Goal: Task Accomplishment & Management: Complete application form

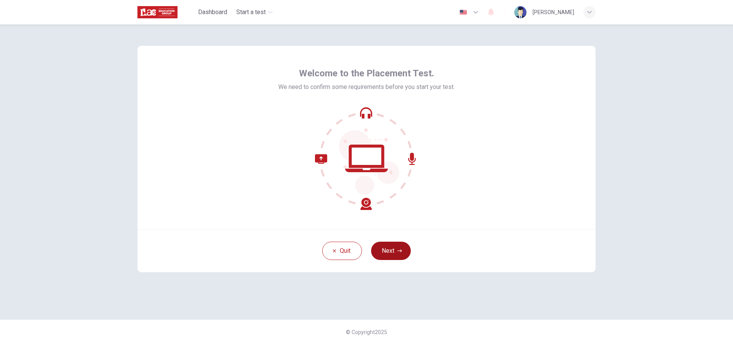
click at [394, 248] on button "Next" at bounding box center [391, 251] width 40 height 18
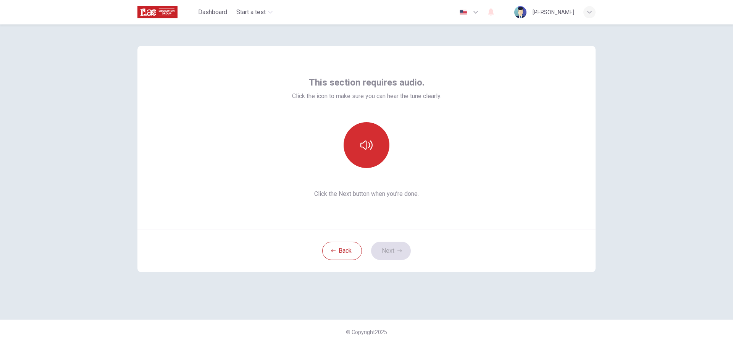
click at [371, 145] on icon "button" at bounding box center [366, 145] width 12 height 12
click at [374, 145] on button "button" at bounding box center [367, 145] width 46 height 46
click at [373, 145] on button "button" at bounding box center [367, 145] width 46 height 46
click at [394, 252] on button "Next" at bounding box center [391, 251] width 40 height 18
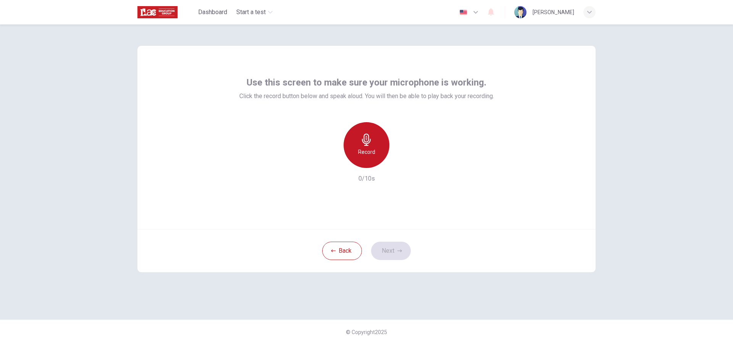
click at [369, 155] on h6 "Record" at bounding box center [366, 151] width 17 height 9
click at [390, 252] on button "Next" at bounding box center [391, 251] width 40 height 18
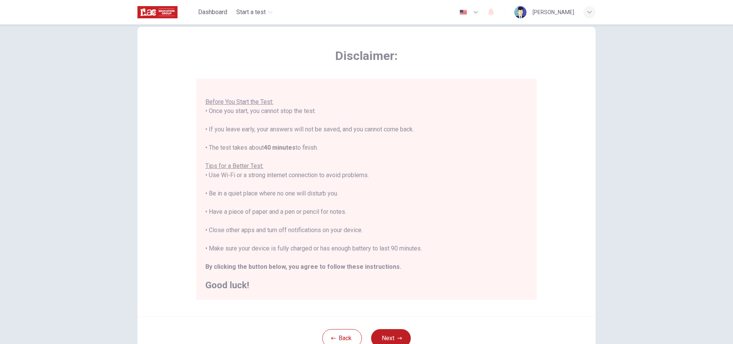
scroll to position [38, 0]
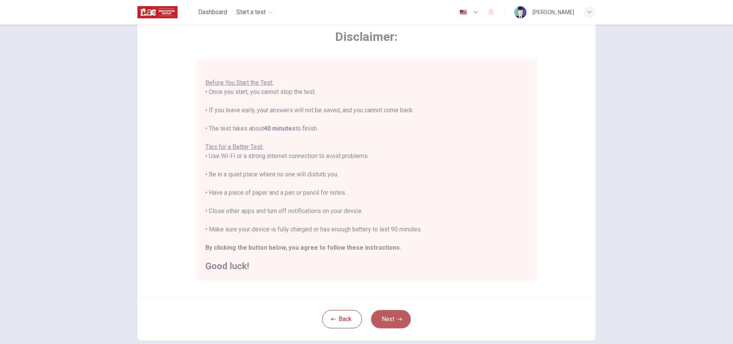
click at [399, 325] on button "Next" at bounding box center [391, 319] width 40 height 18
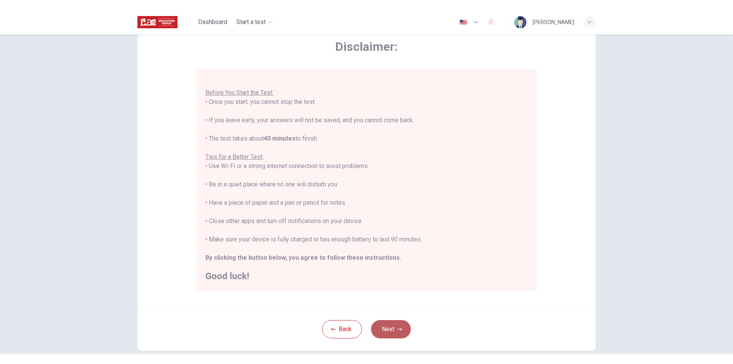
scroll to position [0, 0]
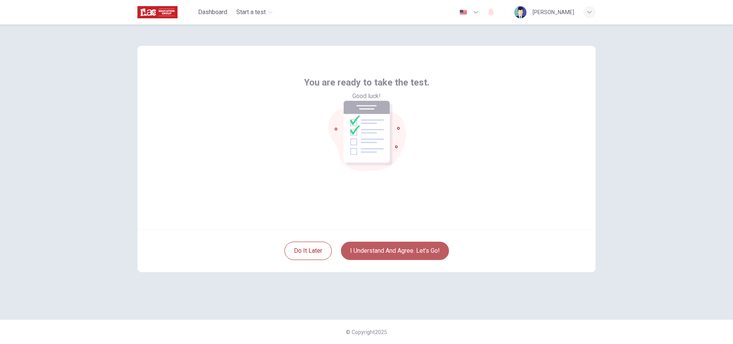
click at [424, 247] on button "I understand and agree. Let’s go!" at bounding box center [395, 251] width 108 height 18
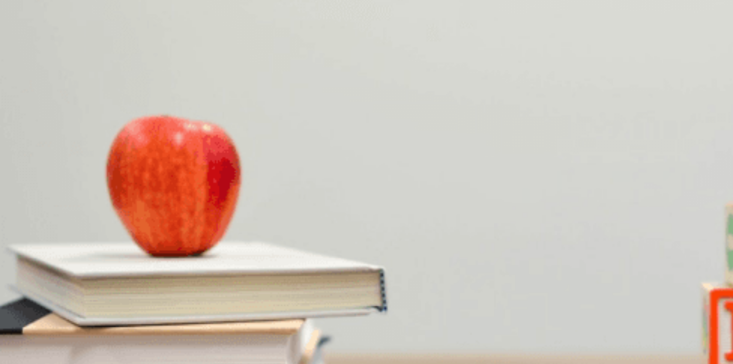
scroll to position [559, 0]
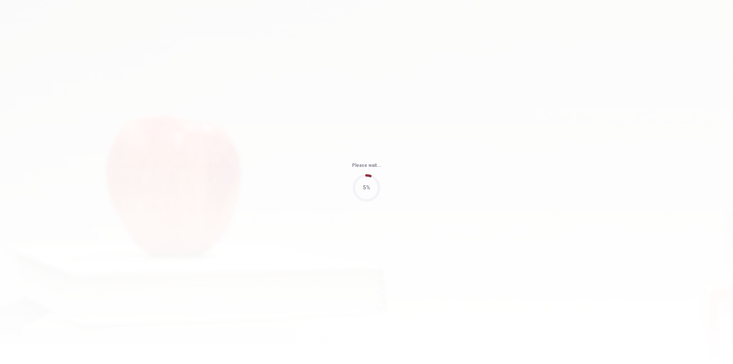
type input "63"
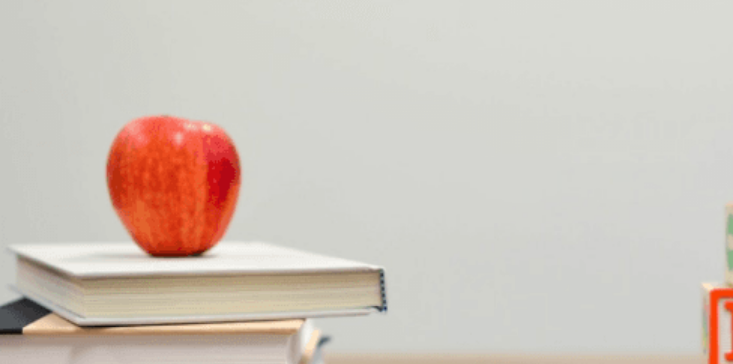
scroll to position [0, 0]
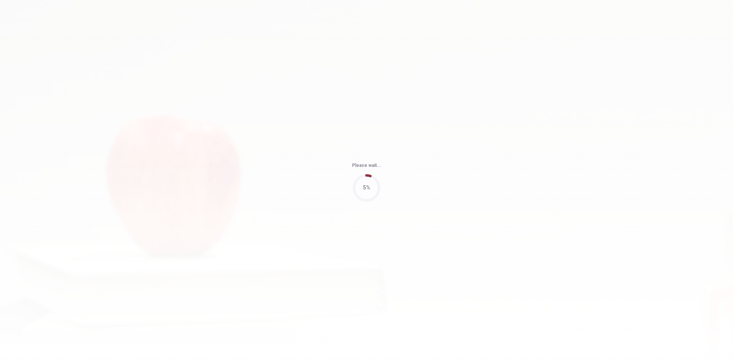
type input "53"
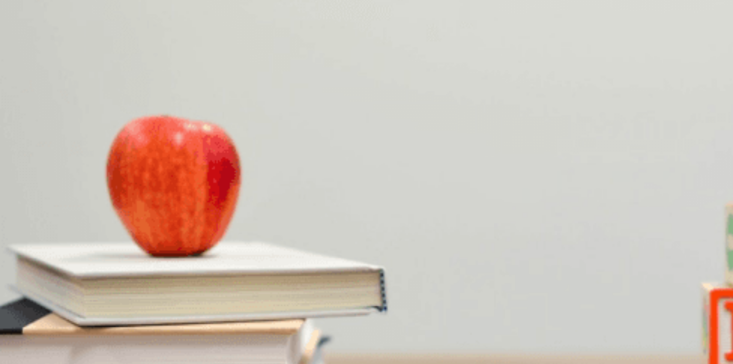
scroll to position [712, 0]
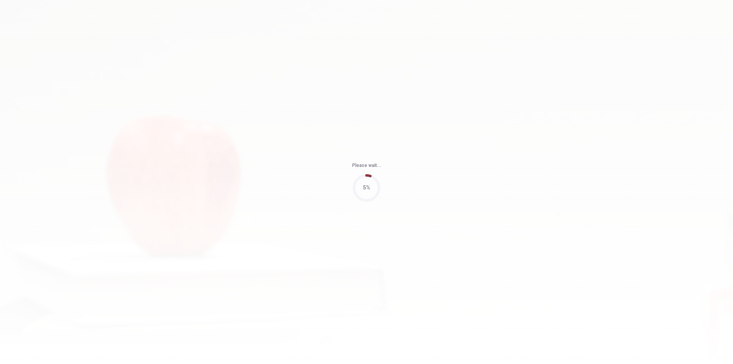
type input "69"
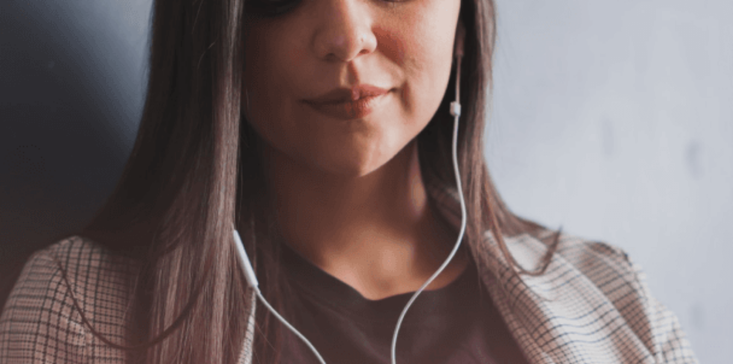
scroll to position [48, 0]
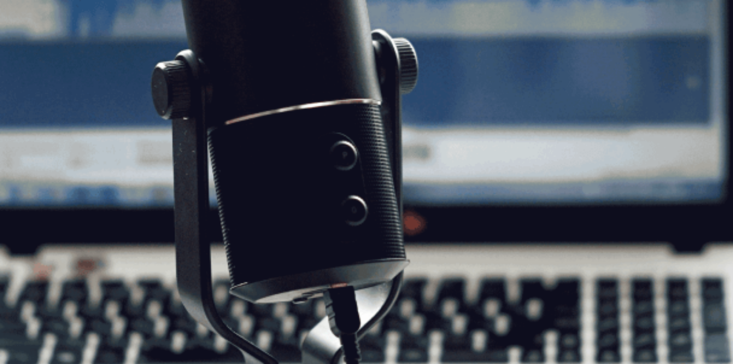
scroll to position [0, 0]
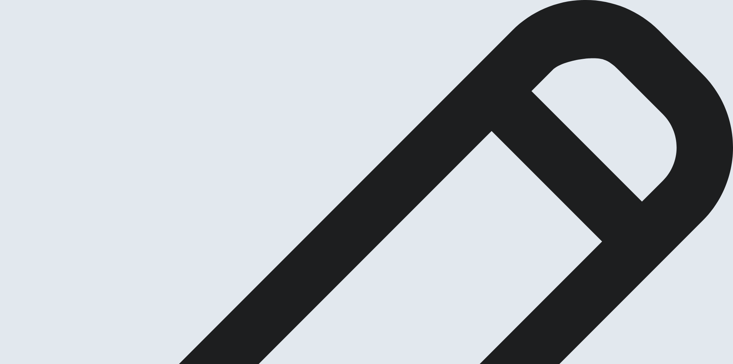
type textarea "I"
type textarea "I helped a friend a long time ago during a period of her divorced. She was livi…"
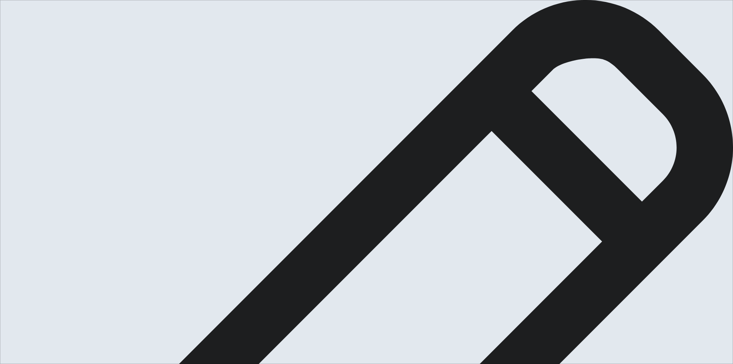
drag, startPoint x: 499, startPoint y: 113, endPoint x: 407, endPoint y: 120, distance: 91.6
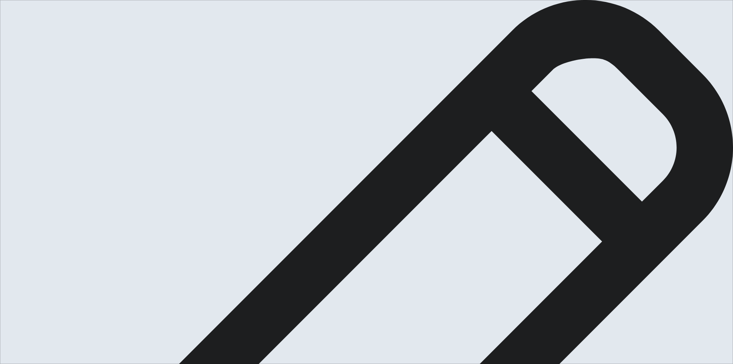
drag, startPoint x: 457, startPoint y: 155, endPoint x: 486, endPoint y: 156, distance: 29.4
drag, startPoint x: 530, startPoint y: 156, endPoint x: 490, endPoint y: 157, distance: 40.1
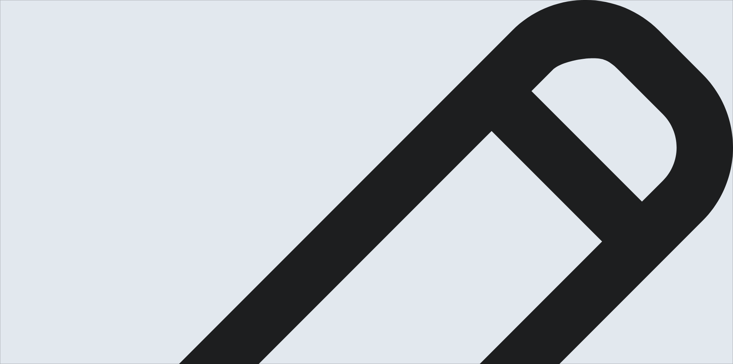
drag, startPoint x: 416, startPoint y: 175, endPoint x: 385, endPoint y: 177, distance: 31.8
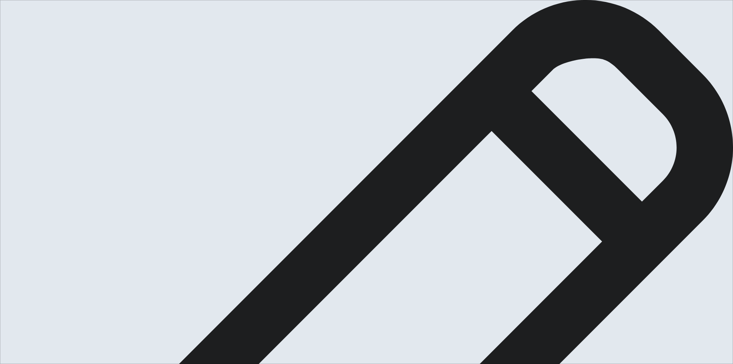
drag, startPoint x: 497, startPoint y: 175, endPoint x: 538, endPoint y: 177, distance: 40.9
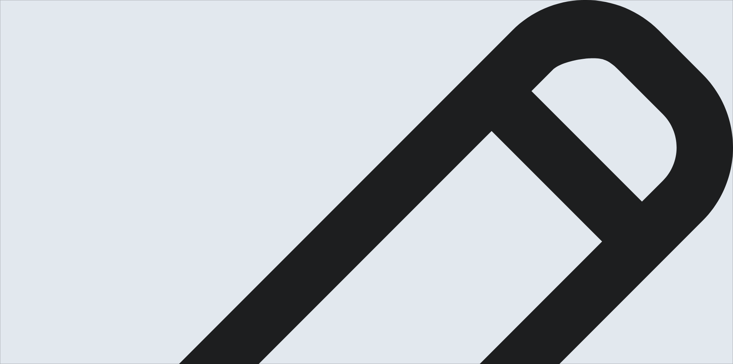
type textarea "I helped a friend a long time ago during a period of her divorced. She was livi…"
